Goal: Check status: Check status

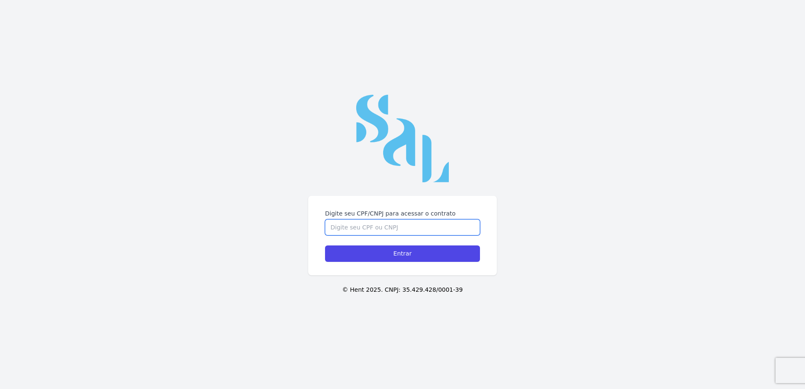
click at [385, 229] on input "Digite seu CPF/CNPJ para acessar o contrato" at bounding box center [402, 227] width 155 height 16
type input "00821577743"
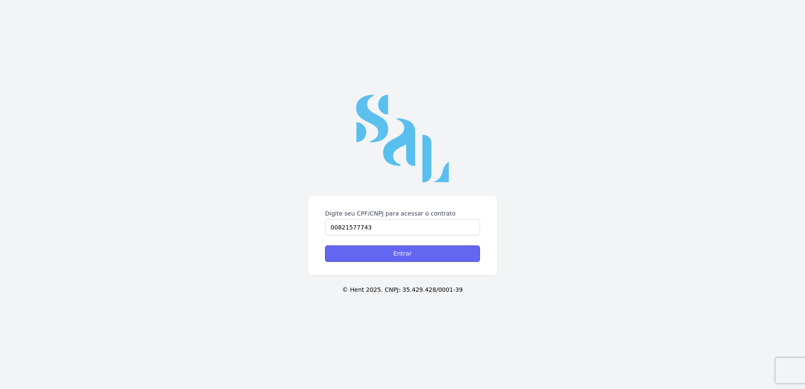
click at [428, 256] on input "Entrar" at bounding box center [402, 254] width 155 height 16
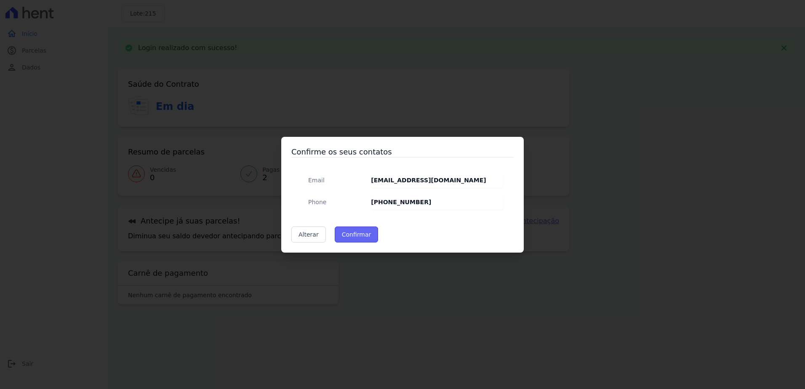
click at [351, 234] on button "Confirmar" at bounding box center [357, 235] width 44 height 16
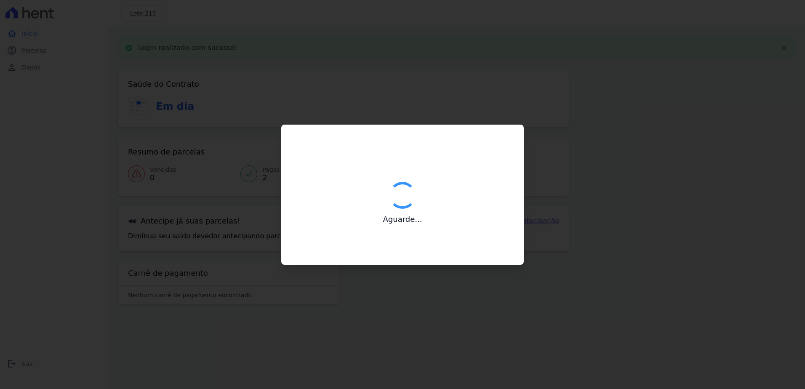
type input "Contatos confirmados com sucesso."
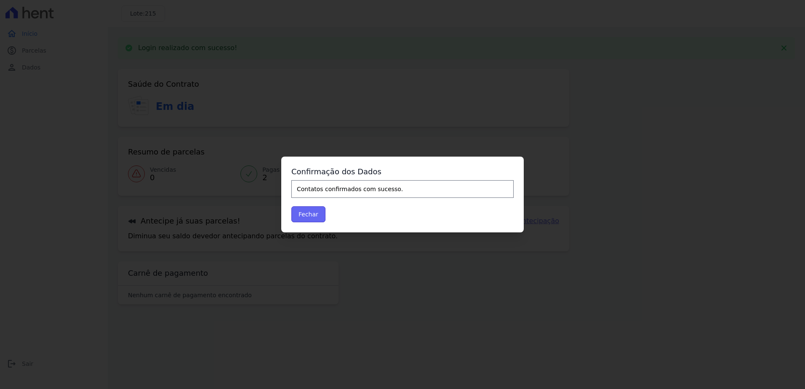
click at [313, 214] on button "Fechar" at bounding box center [308, 214] width 34 height 16
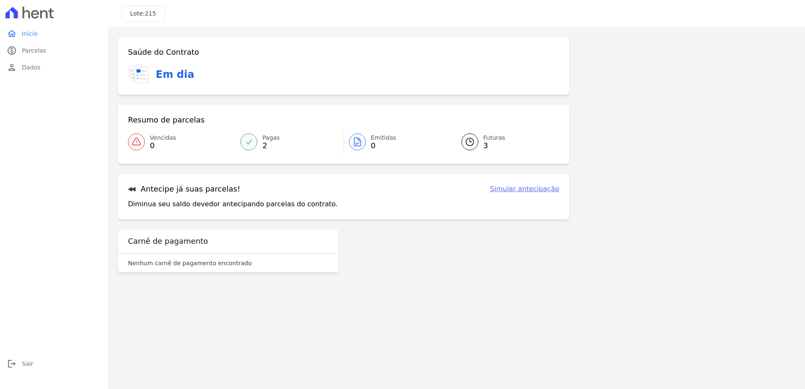
click at [490, 139] on span "Futuras" at bounding box center [495, 138] width 22 height 9
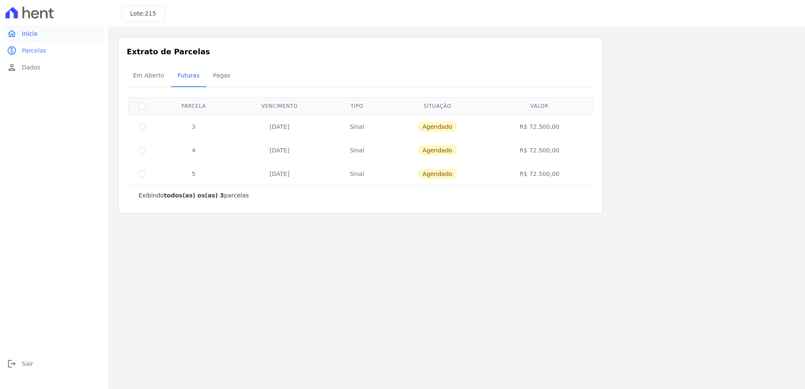
click at [33, 37] on span "Início" at bounding box center [30, 33] width 16 height 8
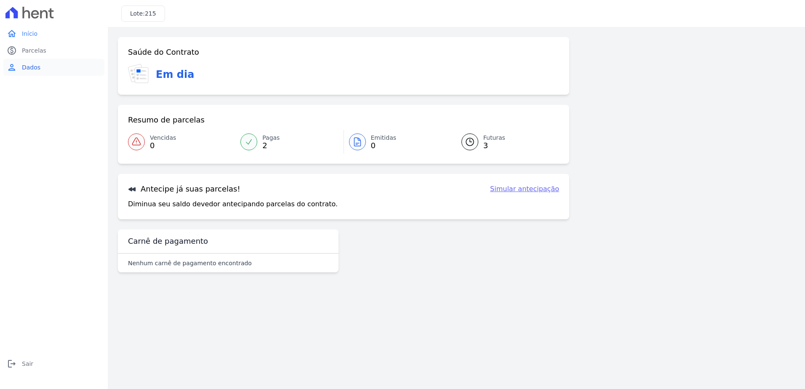
click at [29, 64] on span "Dados" at bounding box center [31, 67] width 19 height 8
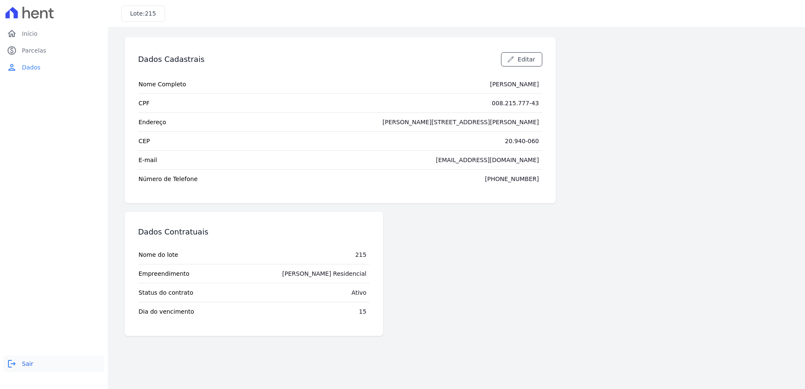
click at [24, 362] on span "Sair" at bounding box center [27, 364] width 11 height 8
